Goal: Task Accomplishment & Management: Manage account settings

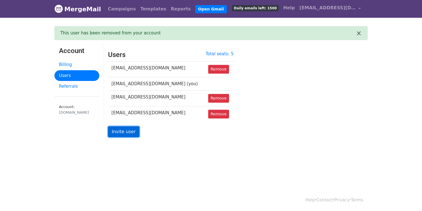
click at [129, 131] on link "Invite user" at bounding box center [123, 131] width 31 height 11
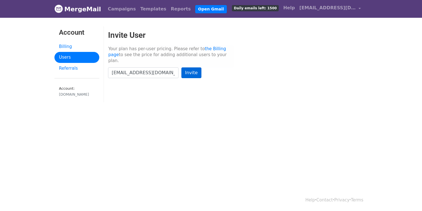
type input "[EMAIL_ADDRESS][DOMAIN_NAME]"
click at [190, 70] on input "Invite" at bounding box center [191, 72] width 20 height 11
